Goal: Task Accomplishment & Management: Manage account settings

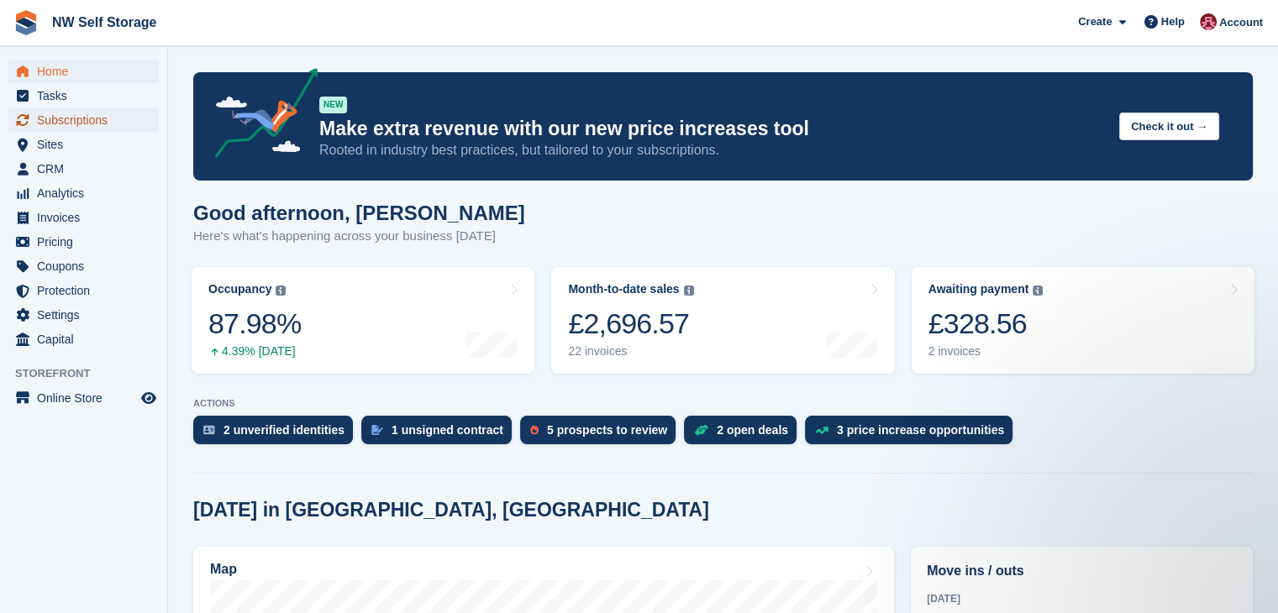
click at [102, 126] on span "Subscriptions" at bounding box center [87, 120] width 101 height 24
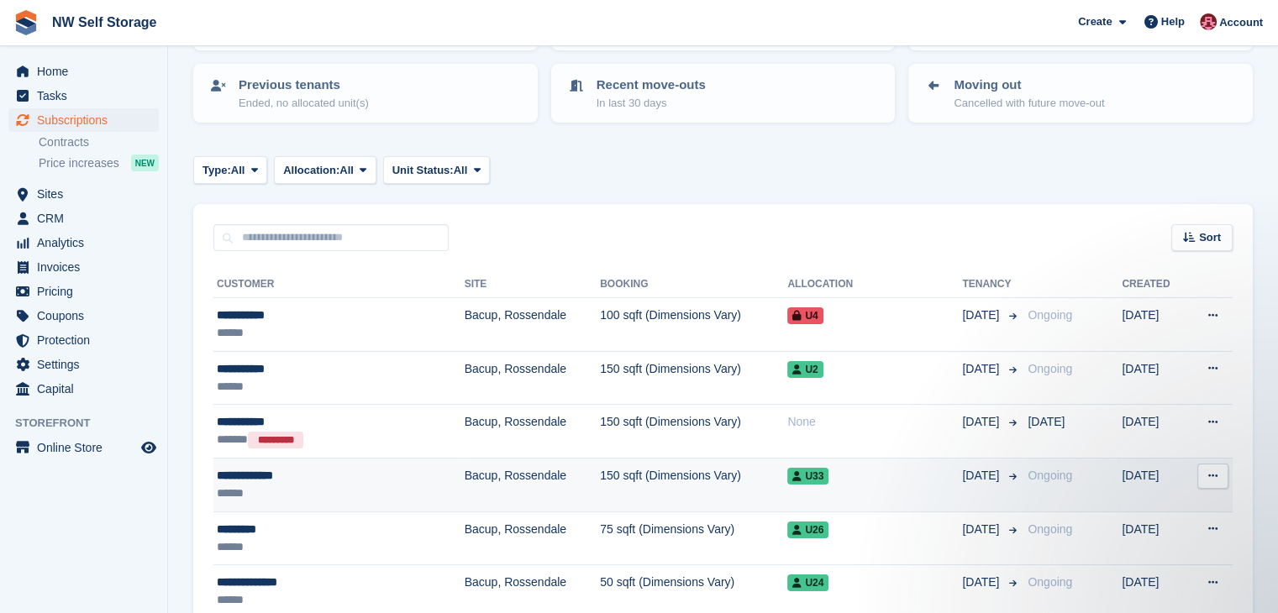
scroll to position [252, 0]
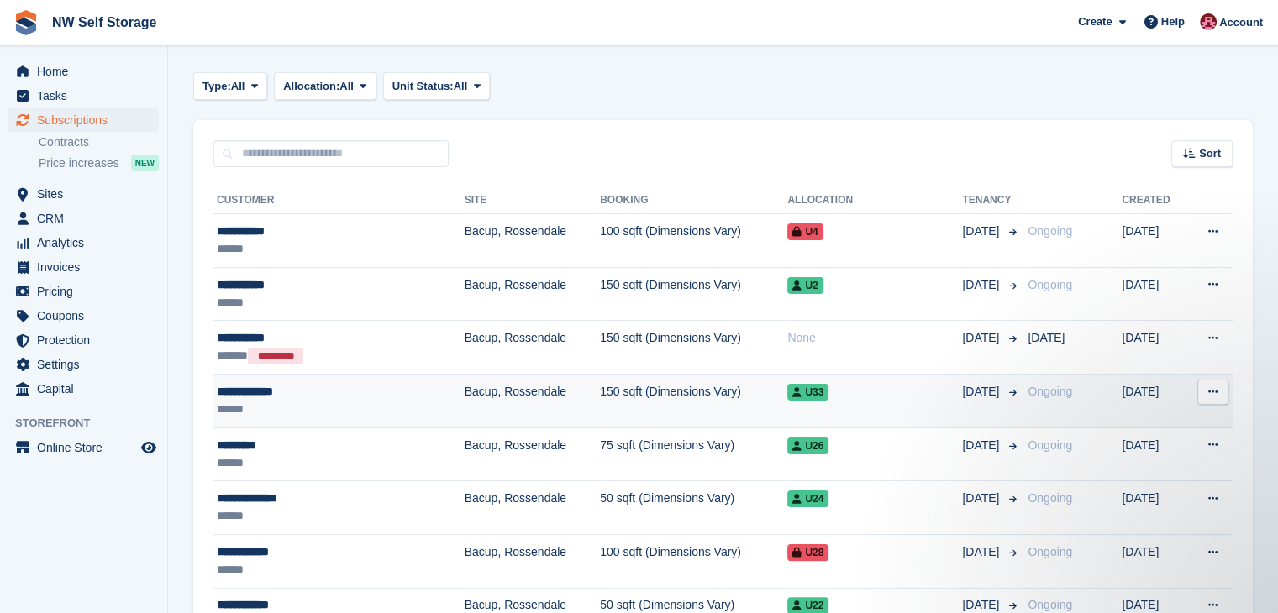
click at [281, 394] on div "**********" at bounding box center [310, 392] width 186 height 18
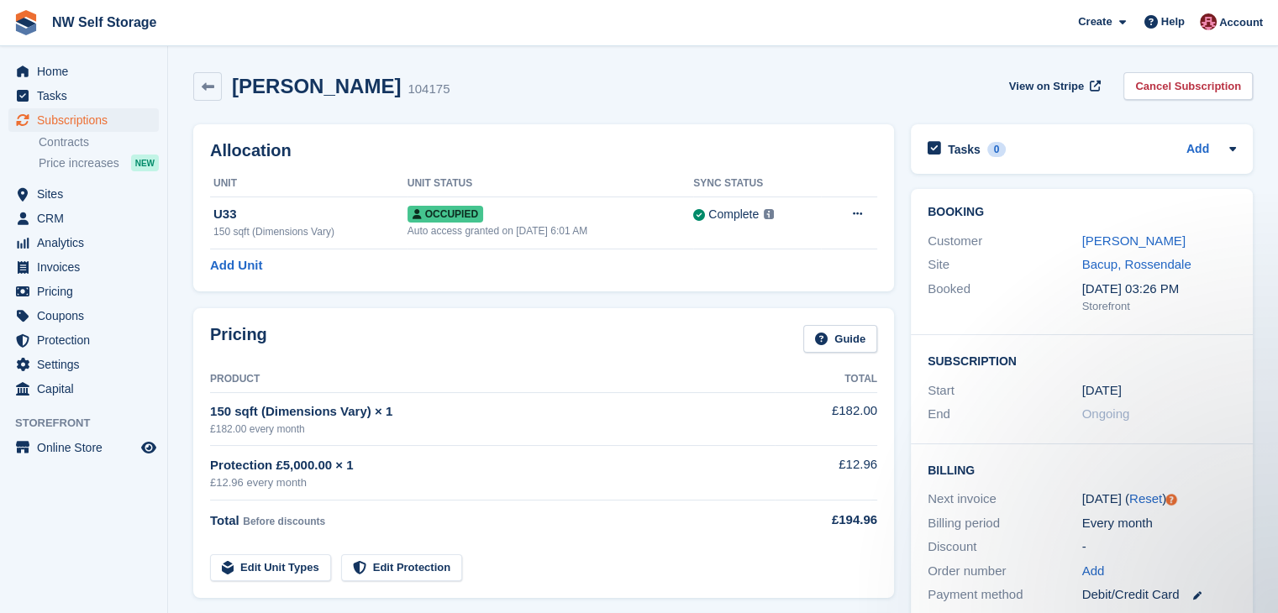
click at [192, 81] on div "Abigail Gotts 104175 View on Stripe Cancel Subscription" at bounding box center [723, 90] width 1076 height 52
click at [200, 83] on link at bounding box center [207, 86] width 29 height 29
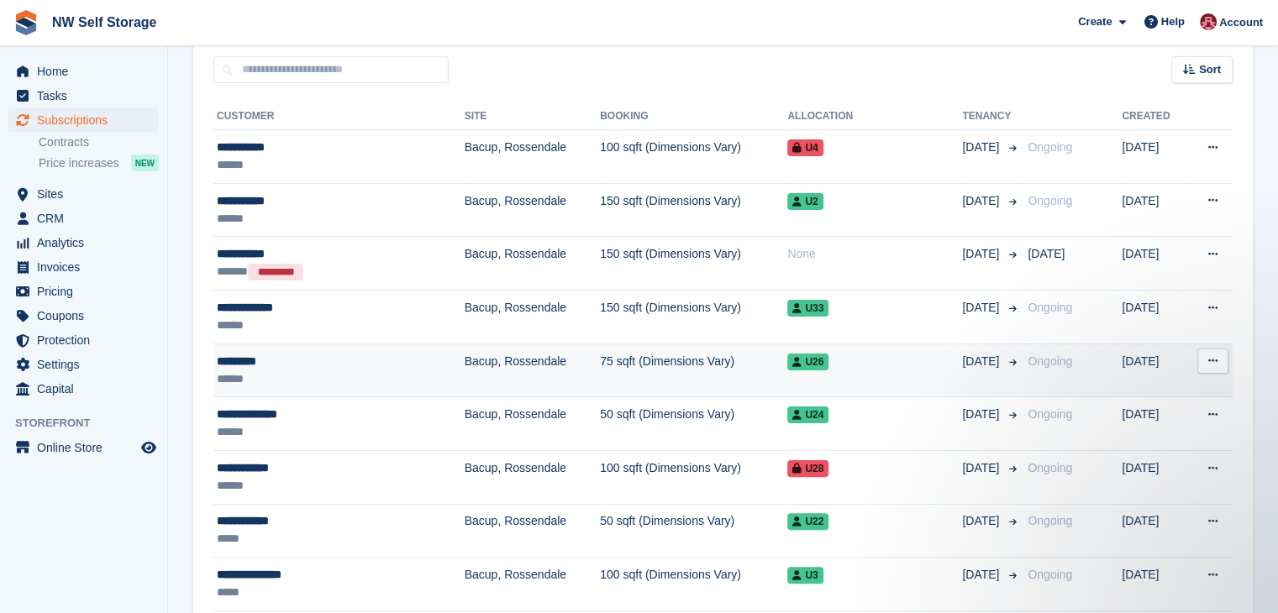
click at [318, 362] on div "*********" at bounding box center [310, 362] width 186 height 18
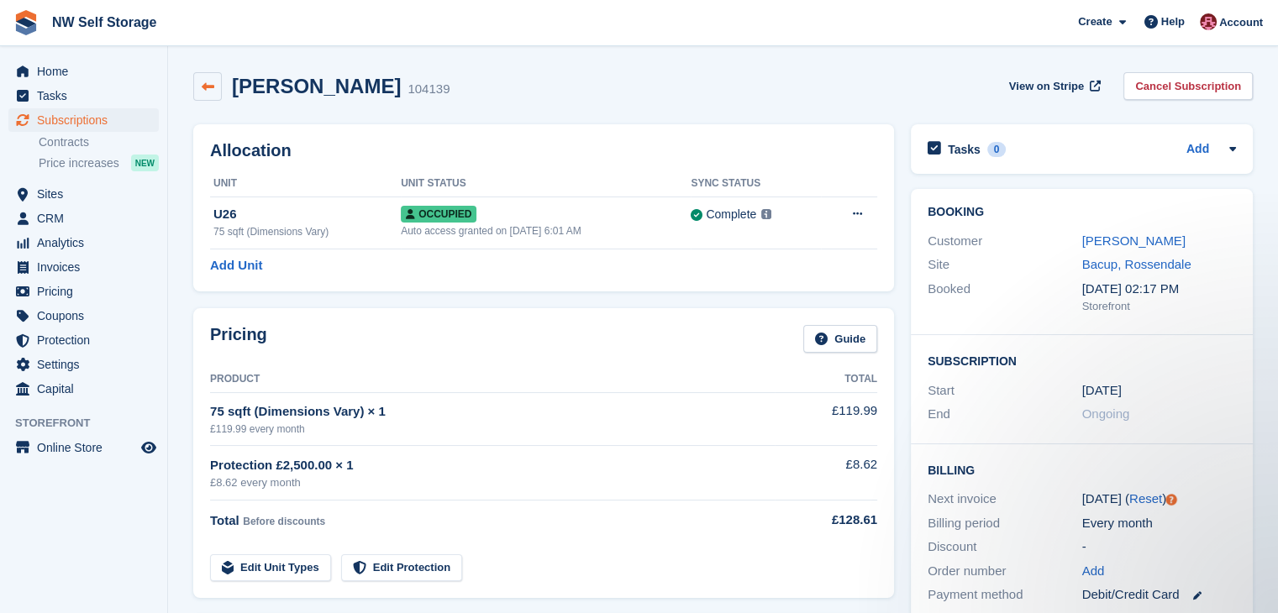
click at [217, 88] on link at bounding box center [207, 86] width 29 height 29
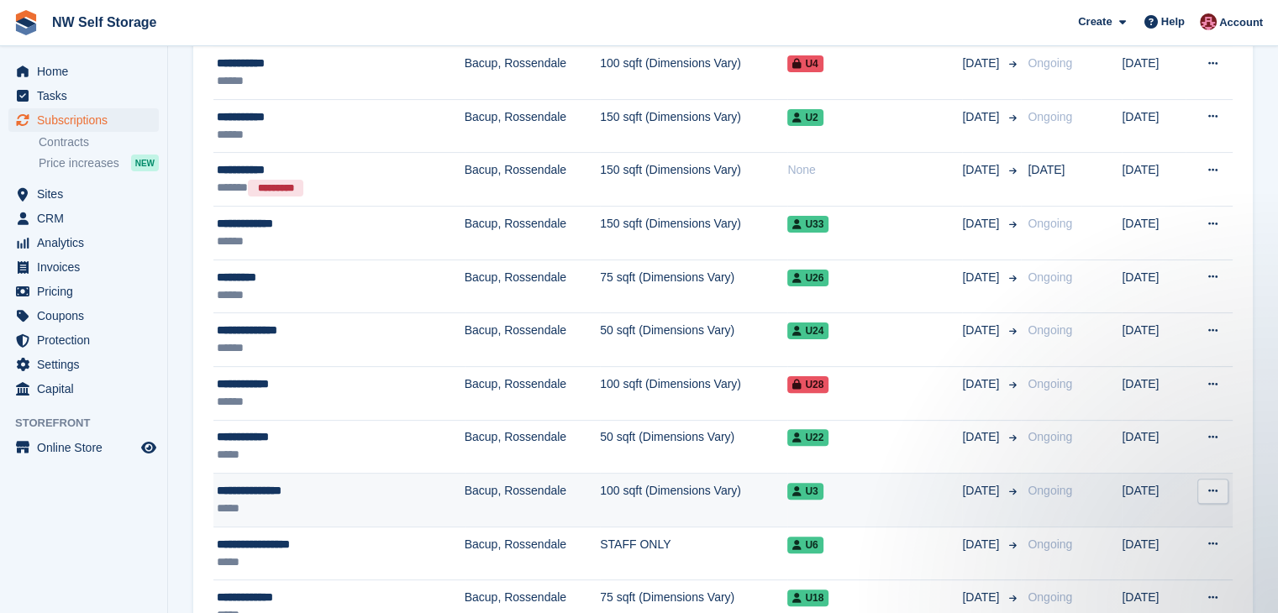
click at [925, 494] on div "U3" at bounding box center [874, 491] width 175 height 18
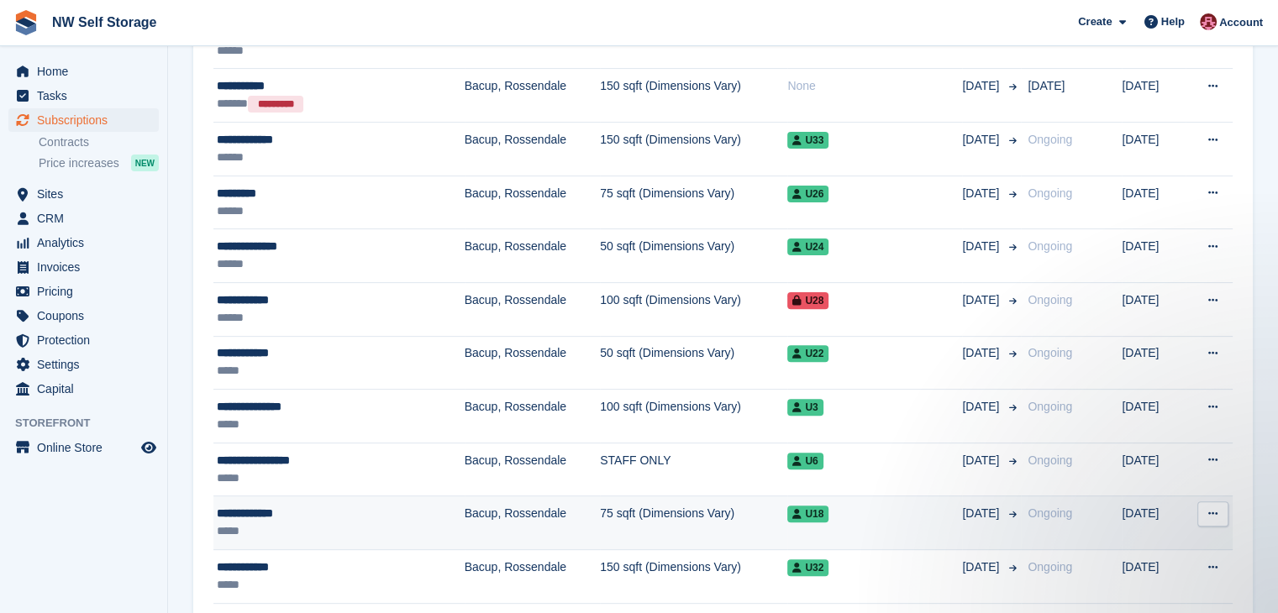
scroll to position [588, 0]
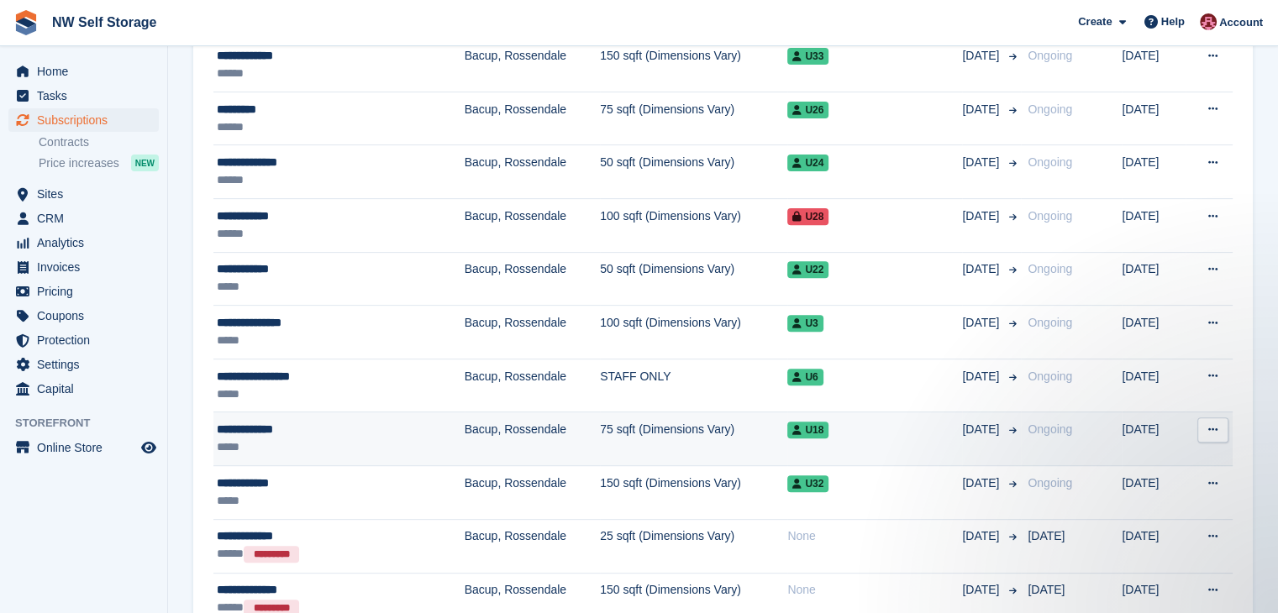
click at [901, 438] on td "U18" at bounding box center [874, 439] width 175 height 54
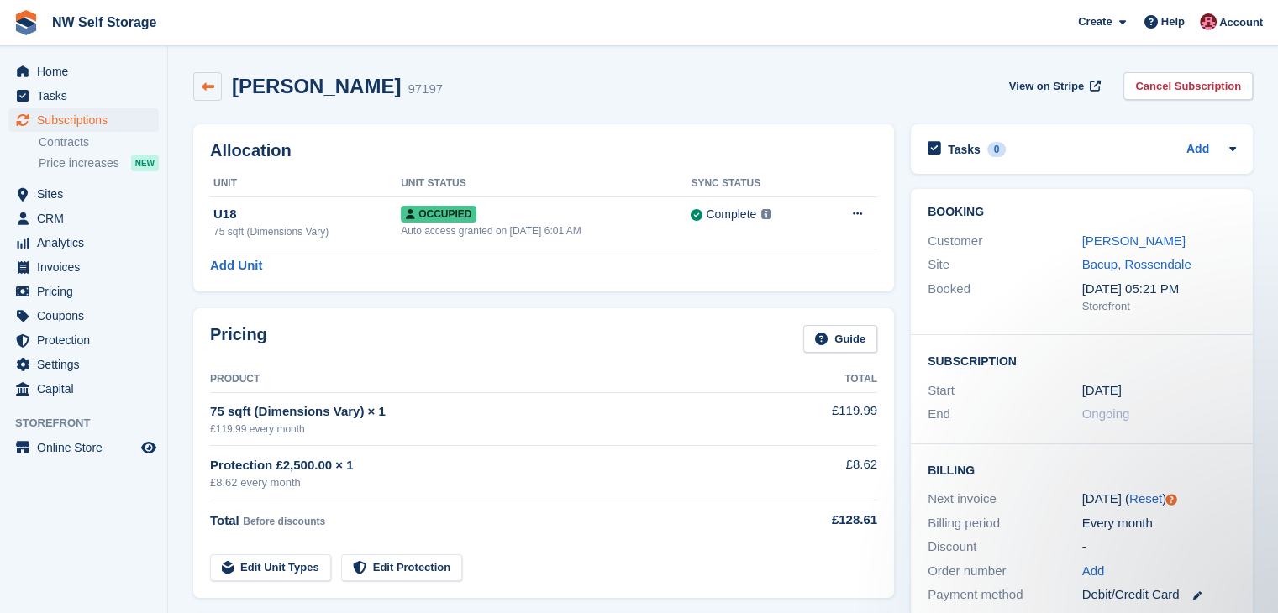
click at [210, 87] on icon at bounding box center [208, 87] width 13 height 13
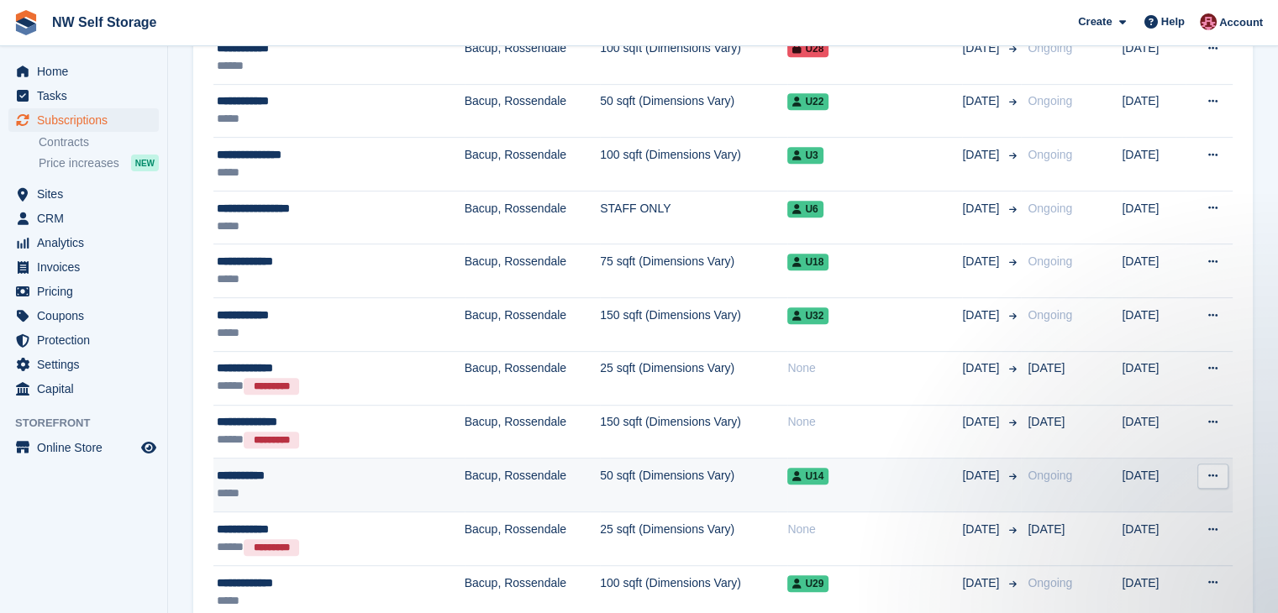
click at [920, 475] on div "U14" at bounding box center [874, 476] width 175 height 18
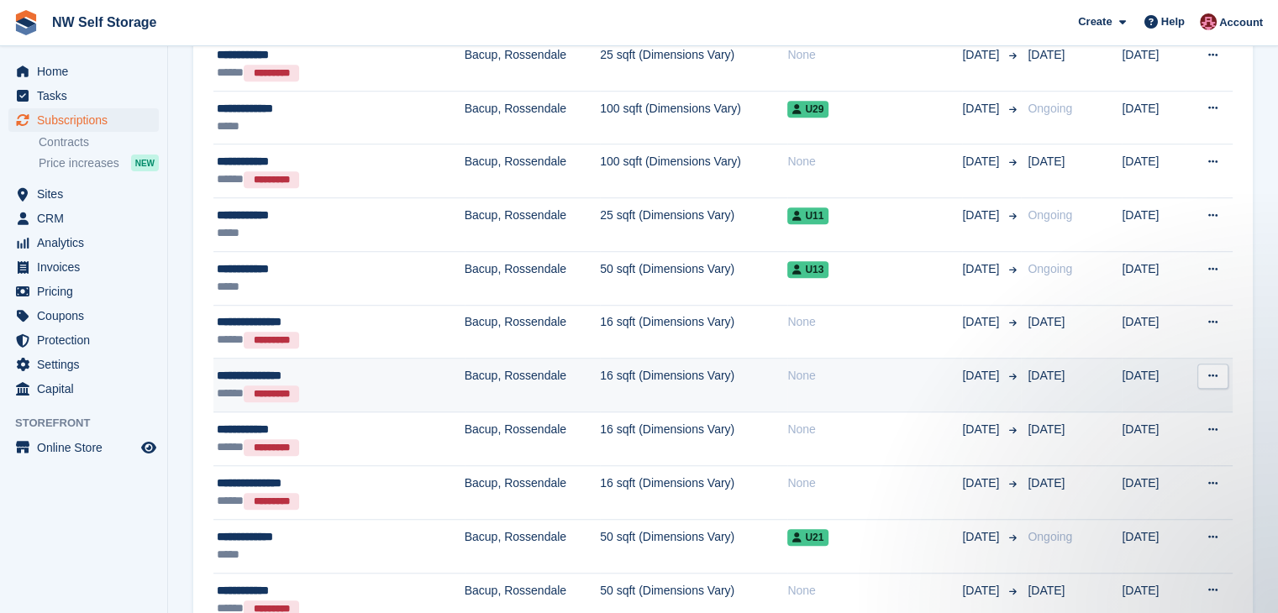
scroll to position [1260, 0]
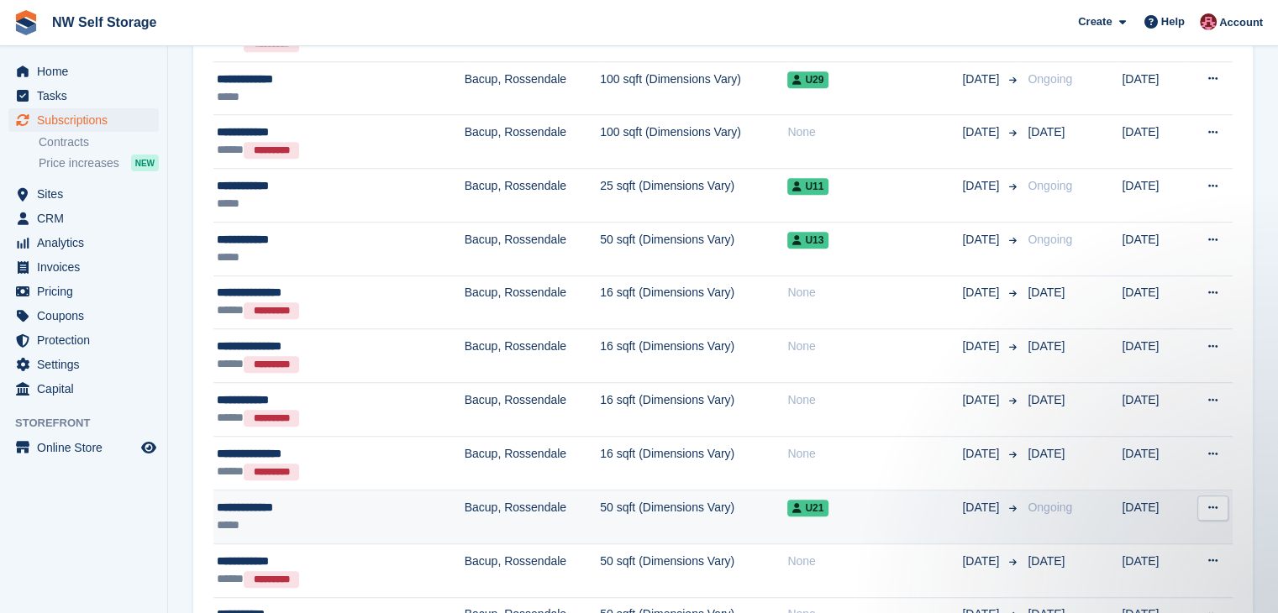
click at [937, 511] on div "U21" at bounding box center [874, 508] width 175 height 18
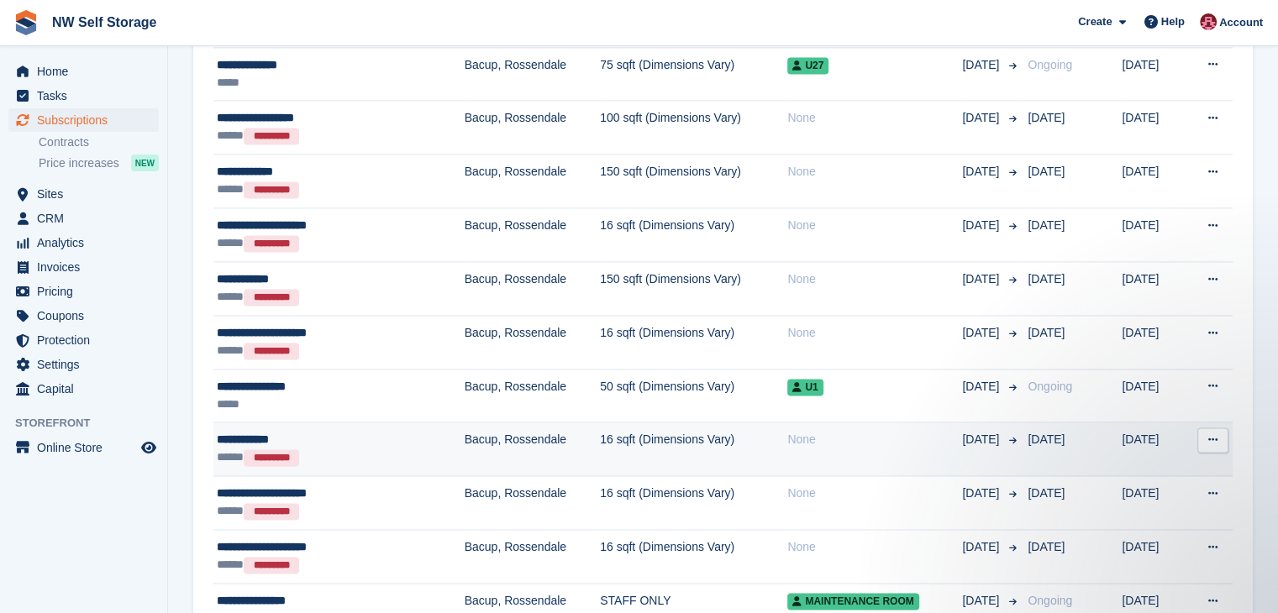
scroll to position [2604, 0]
